Goal: Navigation & Orientation: Find specific page/section

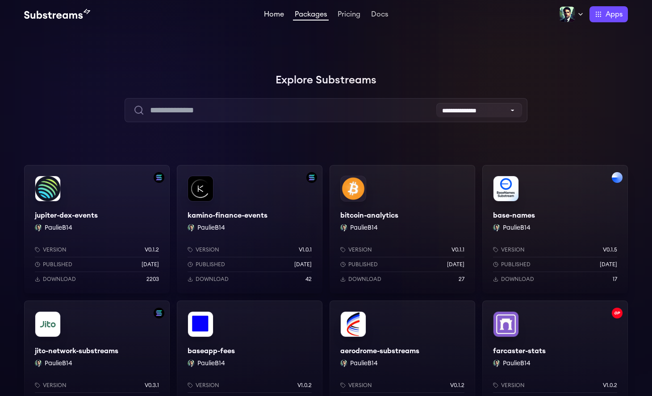
click at [267, 12] on link "Home" at bounding box center [274, 15] width 24 height 9
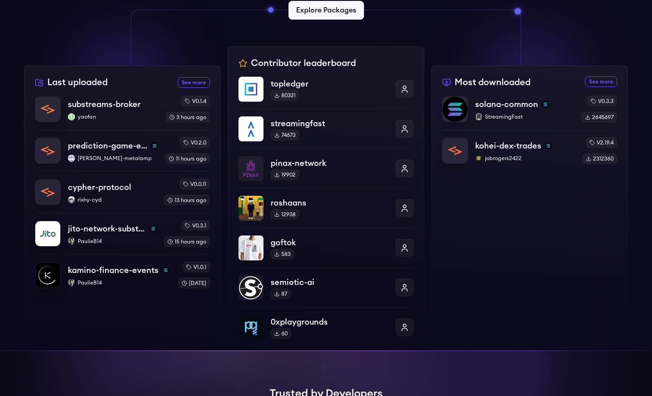
scroll to position [287, 0]
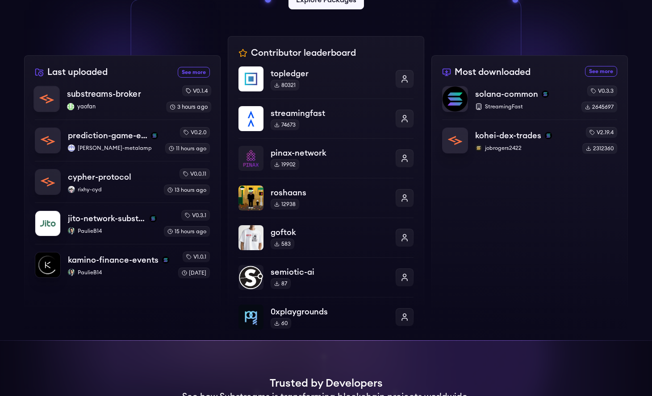
click at [113, 103] on p "yaofan" at bounding box center [113, 106] width 92 height 7
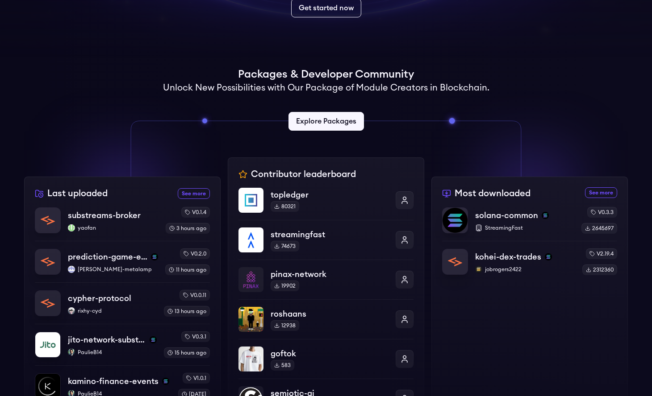
scroll to position [14, 0]
